Goal: Information Seeking & Learning: Understand process/instructions

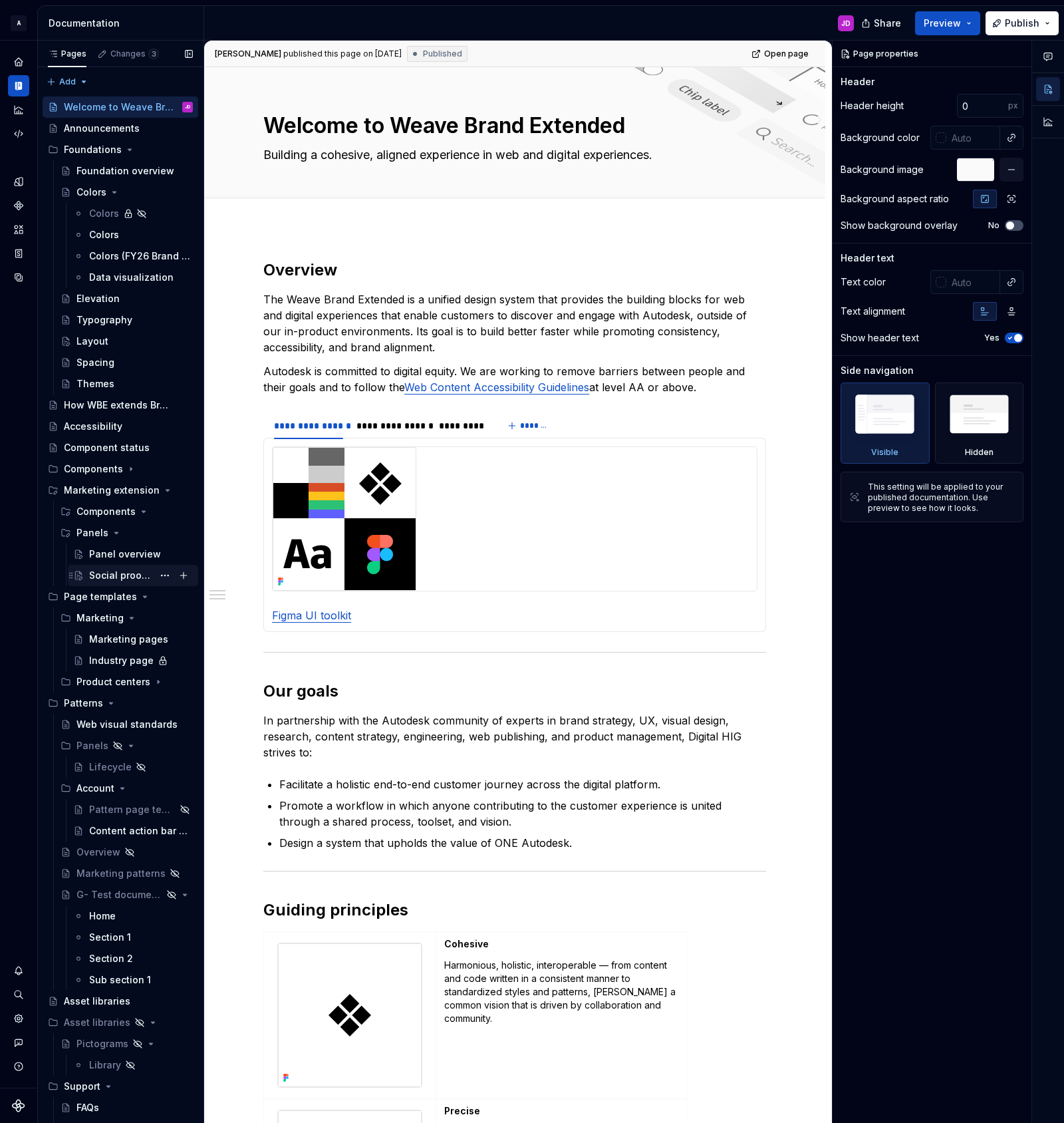
click at [126, 577] on div "Social proof tabs" at bounding box center [121, 576] width 64 height 13
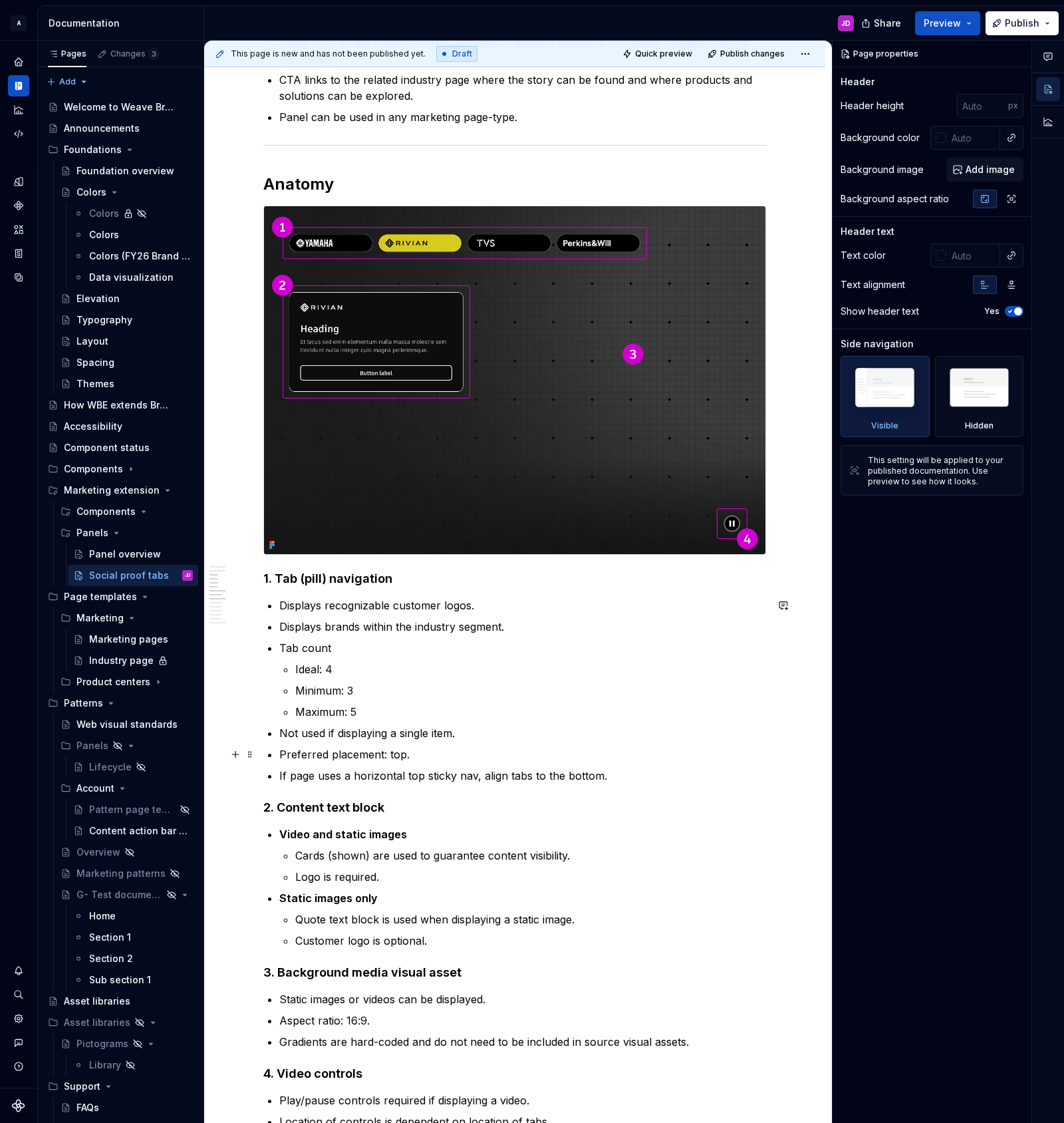
scroll to position [1380, 0]
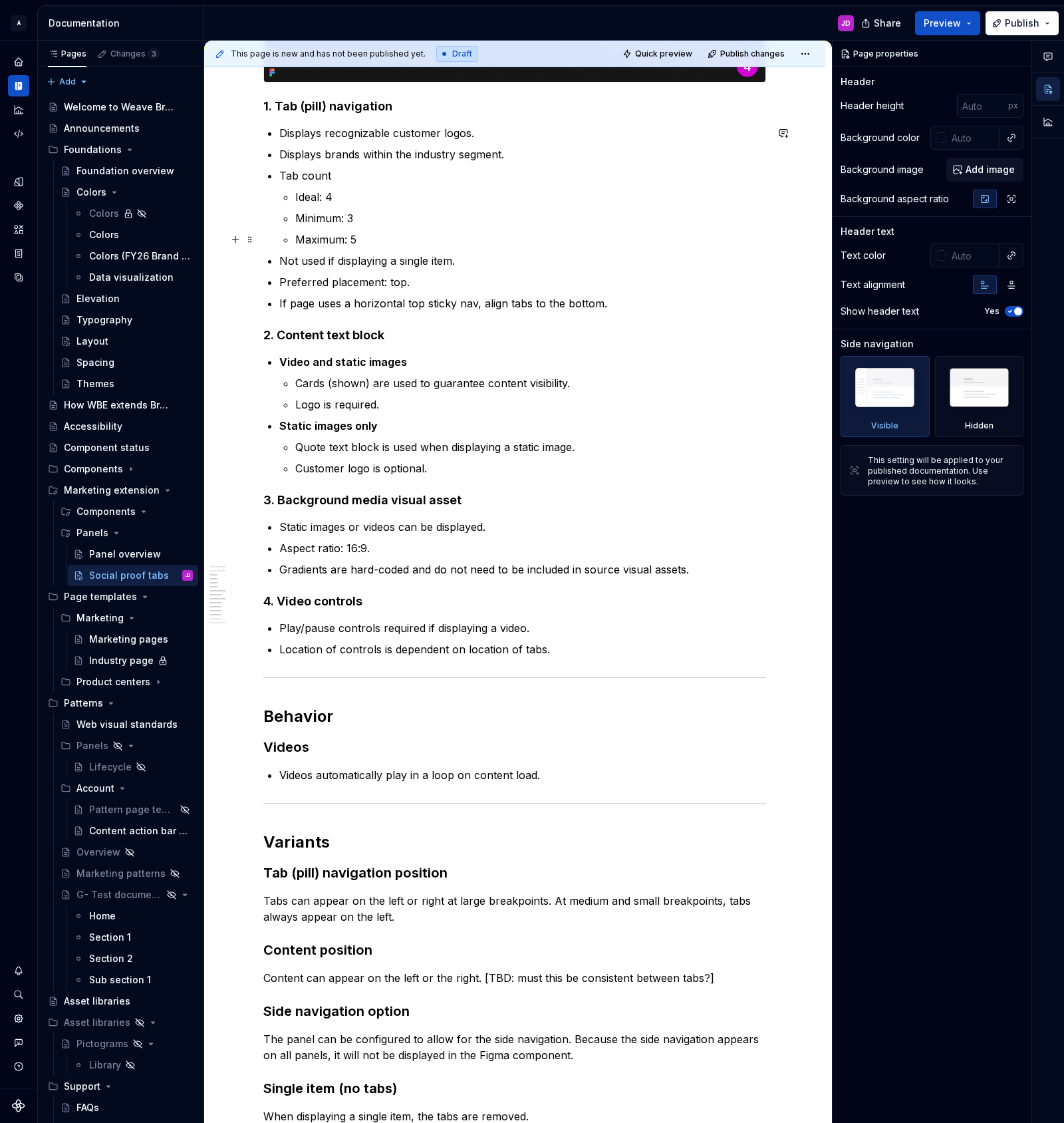
click at [388, 240] on p "Maximum: 5" at bounding box center [530, 240] width 471 height 16
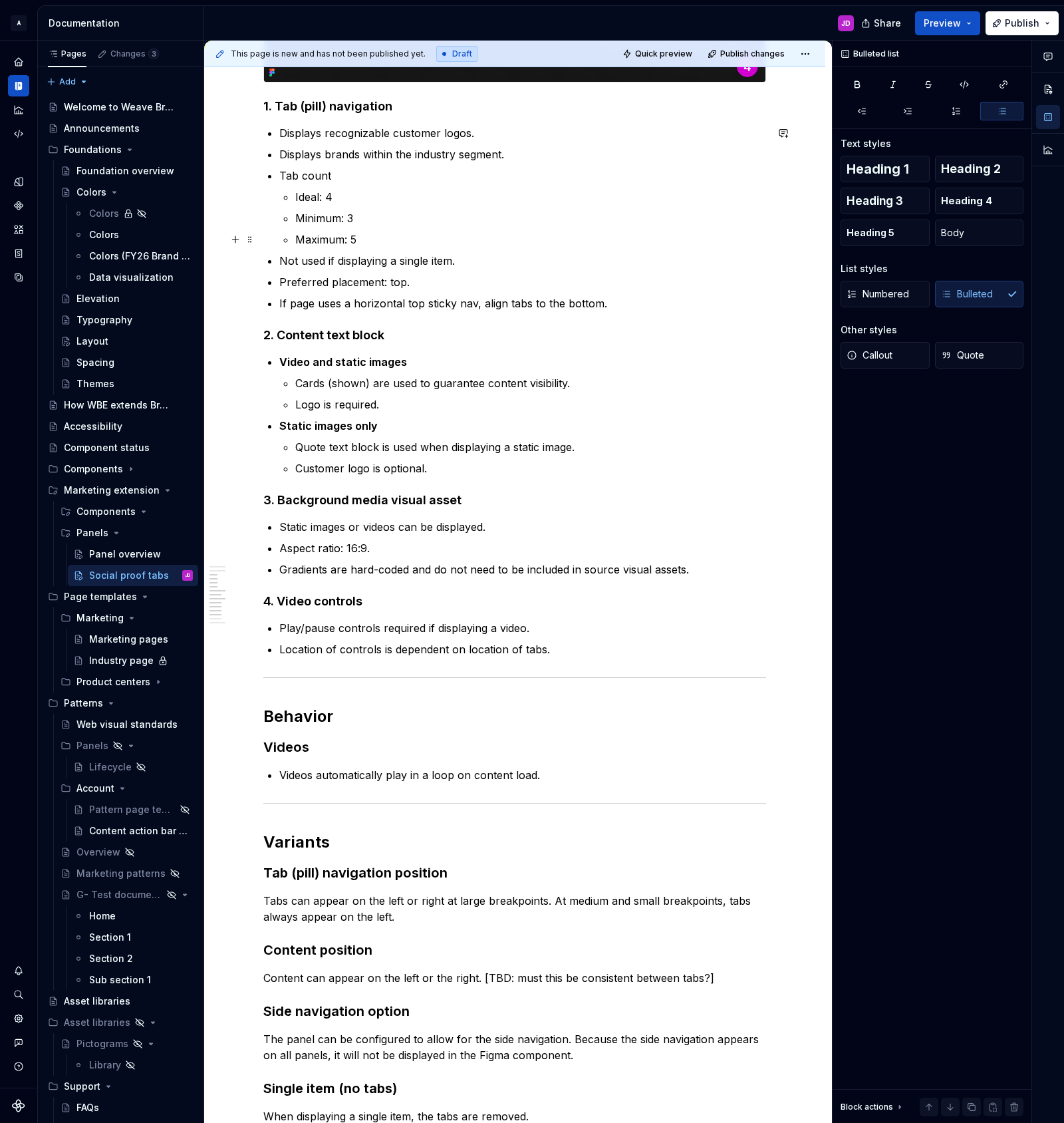
type textarea "*"
click at [347, 239] on p "Maximum: 5 (Product center is 4)" at bounding box center [530, 240] width 471 height 16
click at [495, 238] on p "Maximum: 5 (Product center is 4)" at bounding box center [530, 240] width 471 height 16
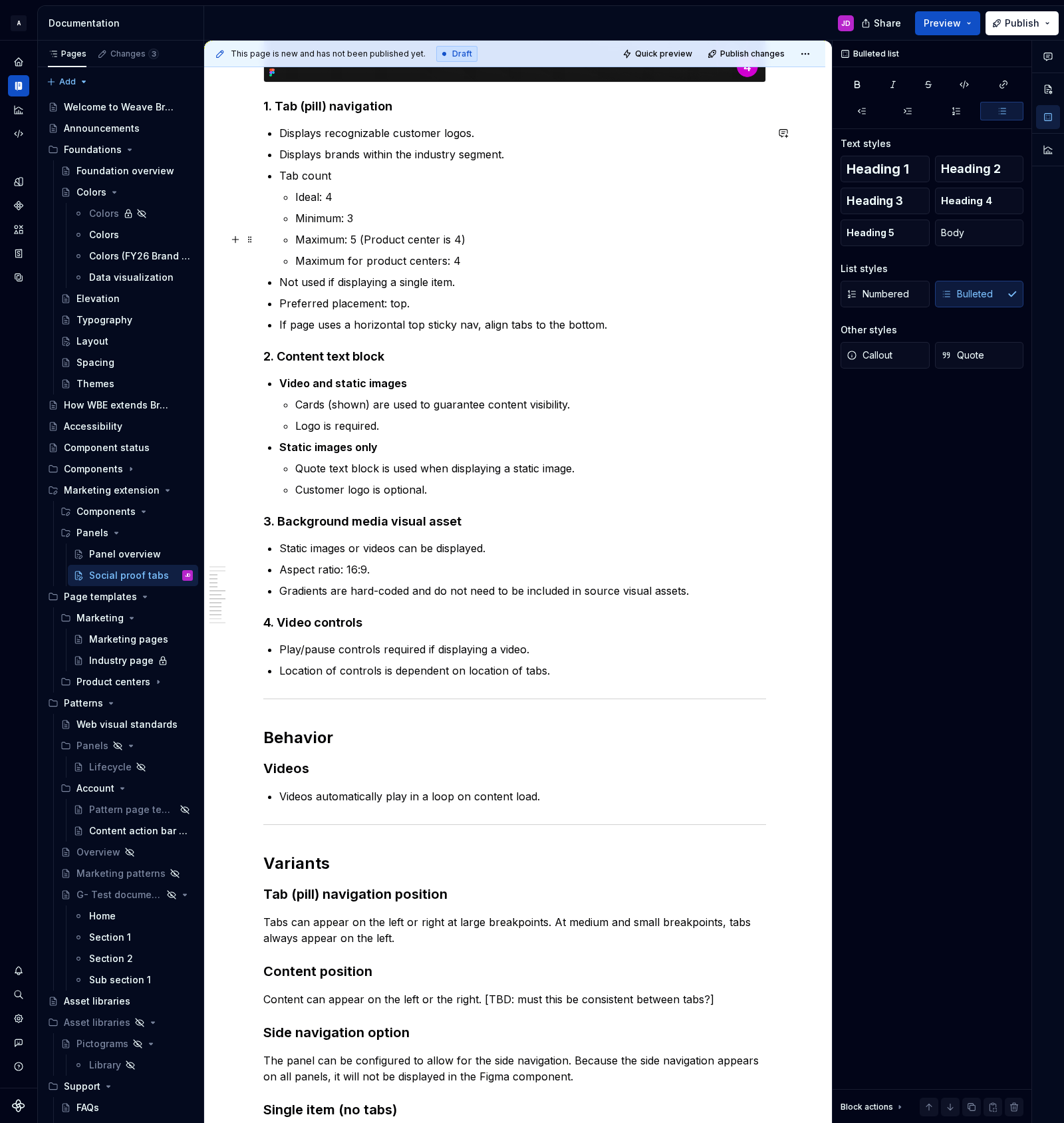
click at [494, 234] on p "Maximum: 5 (Product center is 4)" at bounding box center [530, 240] width 471 height 16
click at [363, 197] on p "Ideal: 4" at bounding box center [530, 197] width 471 height 16
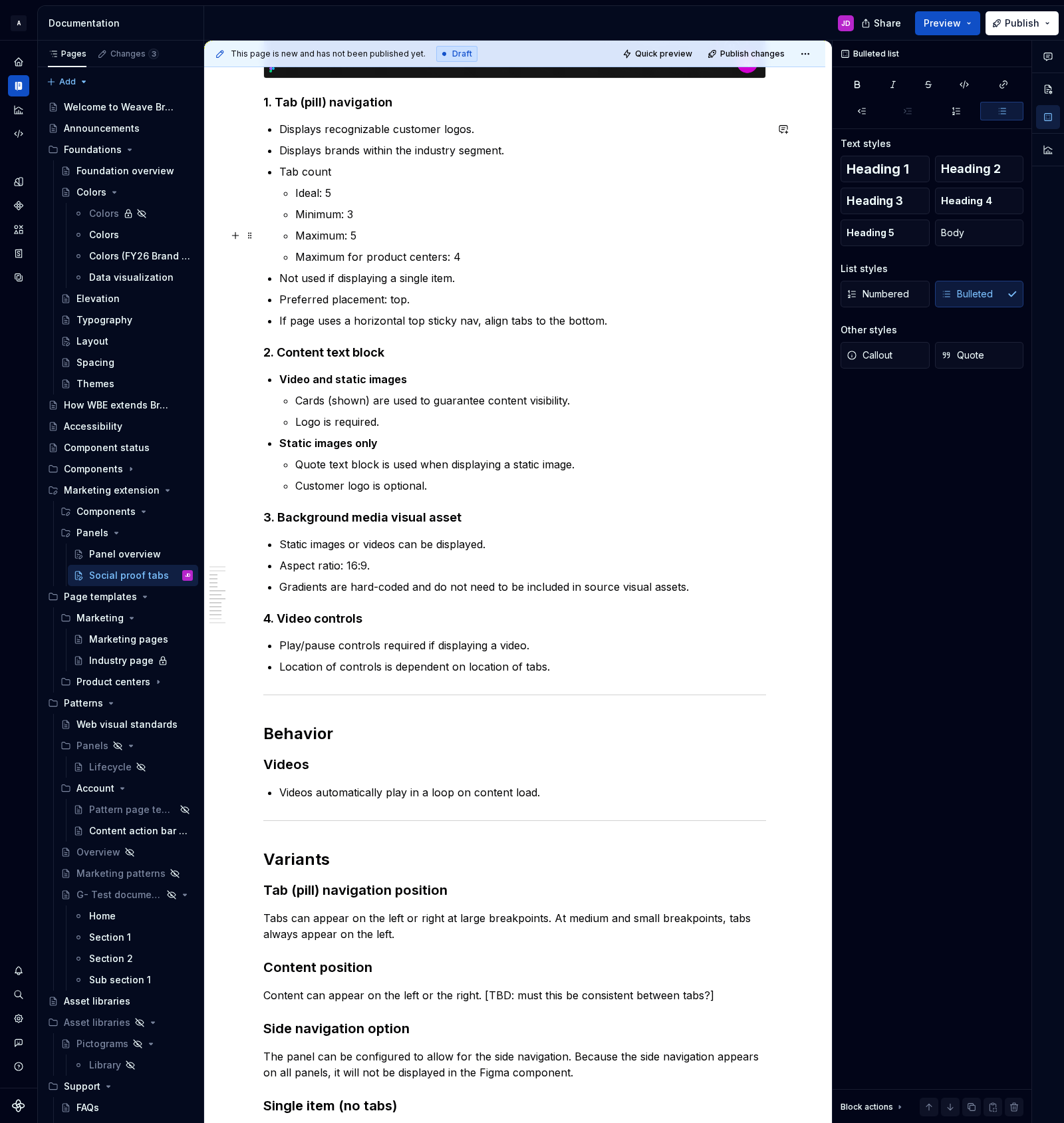
scroll to position [1383, 0]
click at [361, 167] on p "Tab count" at bounding box center [523, 173] width 487 height 16
click at [494, 256] on p "Maximum for product centers: 4" at bounding box center [530, 257] width 471 height 16
click at [358, 169] on p "Tab count" at bounding box center [523, 173] width 487 height 16
click at [409, 254] on p "Maximum for product centers: 4" at bounding box center [530, 257] width 471 height 16
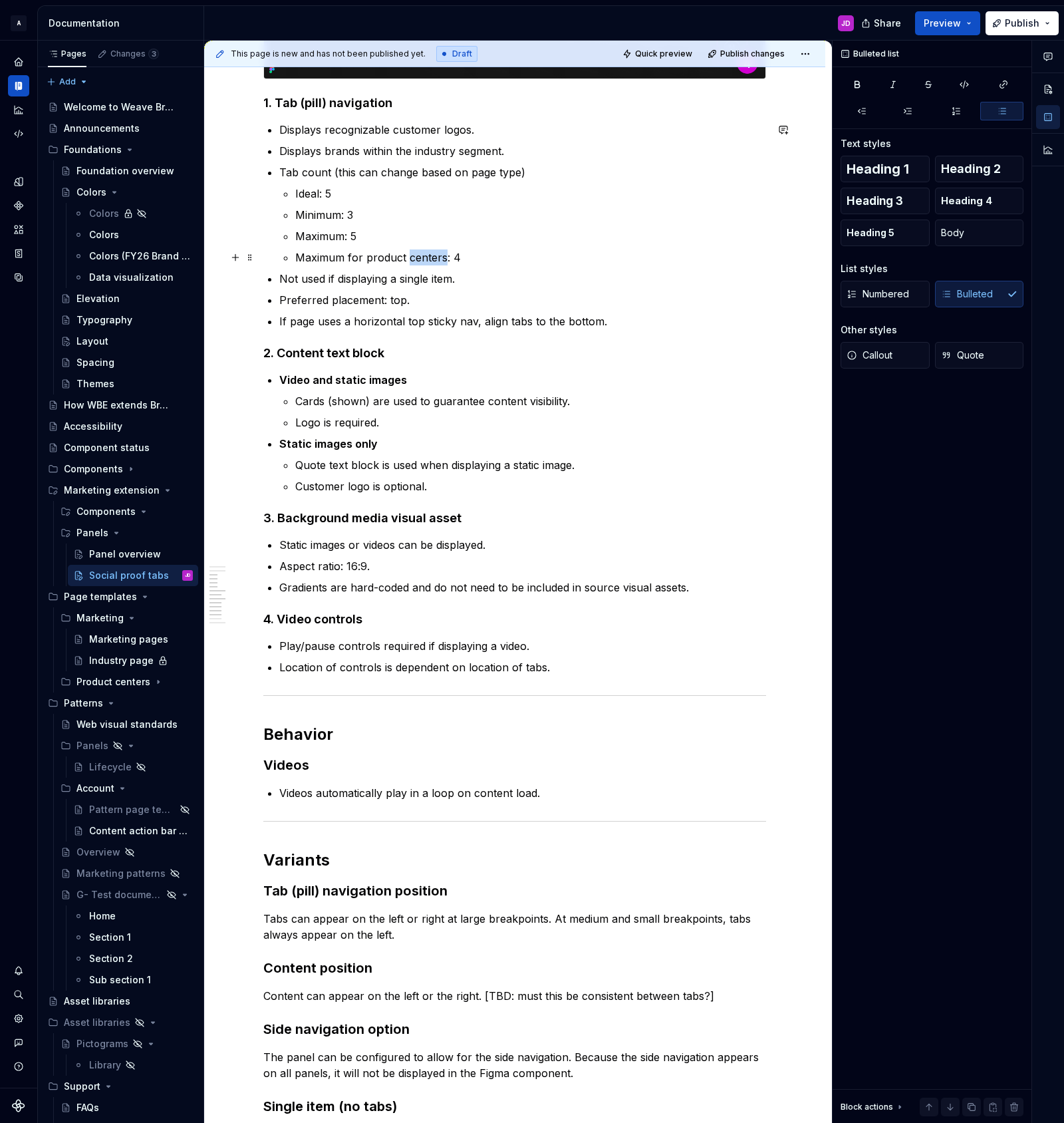
click at [409, 254] on p "Maximum for product centers: 4" at bounding box center [530, 257] width 471 height 16
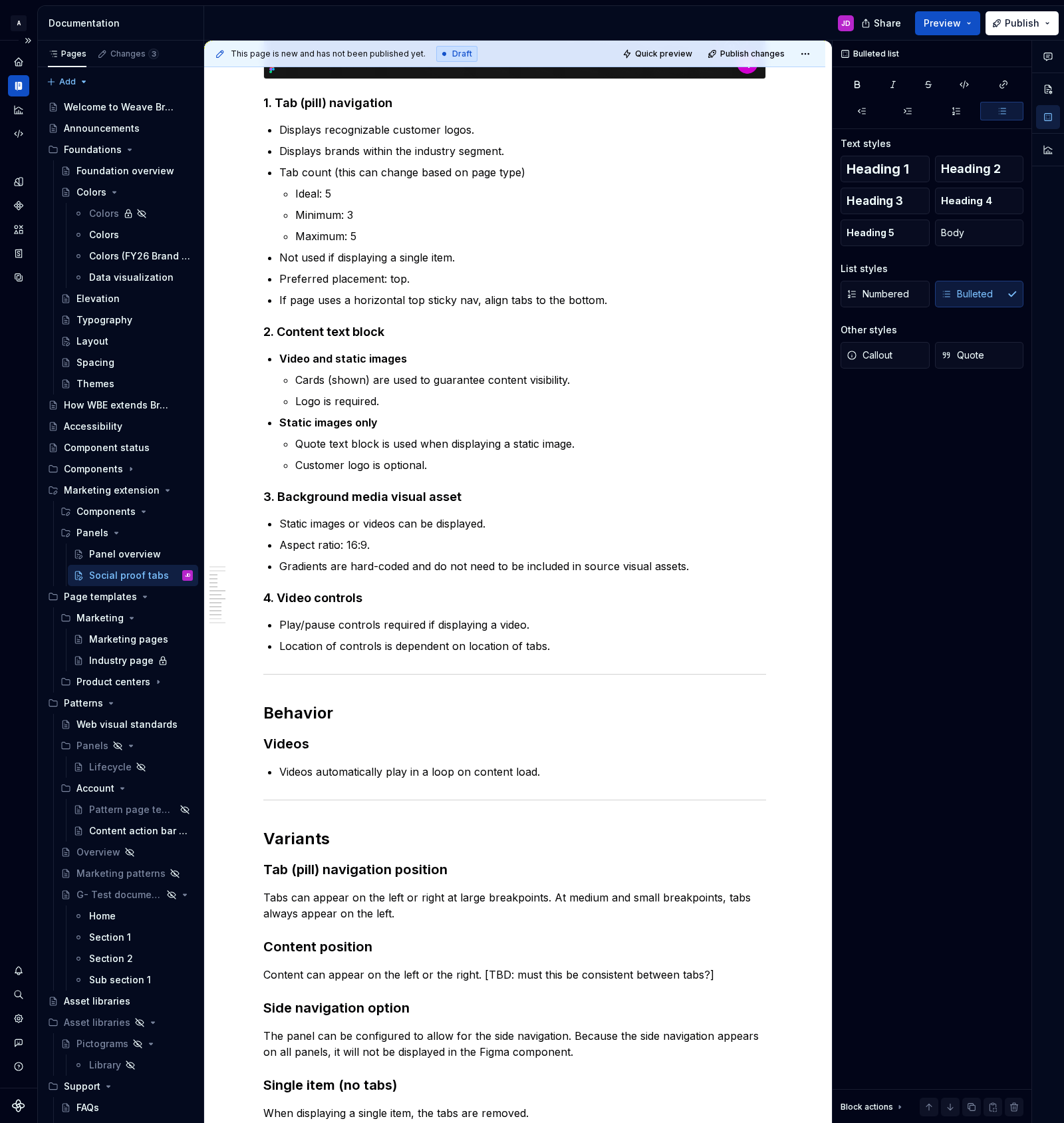
type textarea "*"
